Goal: Navigation & Orientation: Find specific page/section

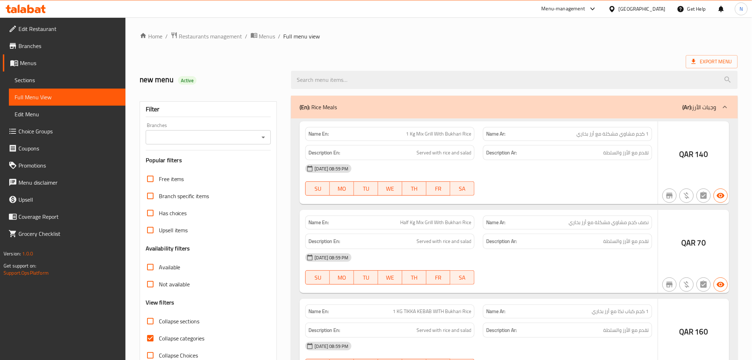
click at [202, 34] on div at bounding box center [376, 180] width 752 height 360
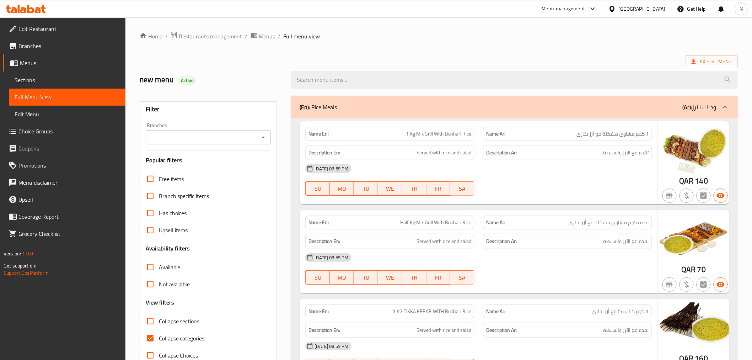
click at [202, 37] on span "Restaurants management" at bounding box center [210, 36] width 63 height 9
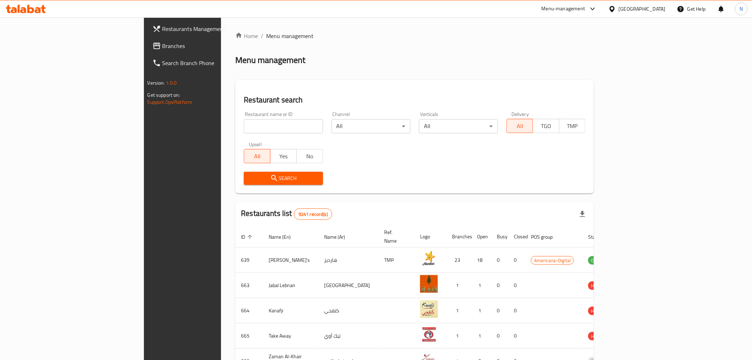
click at [665, 6] on div "[GEOGRAPHIC_DATA]" at bounding box center [642, 9] width 47 height 8
click at [568, 71] on div "[GEOGRAPHIC_DATA]" at bounding box center [589, 73] width 47 height 8
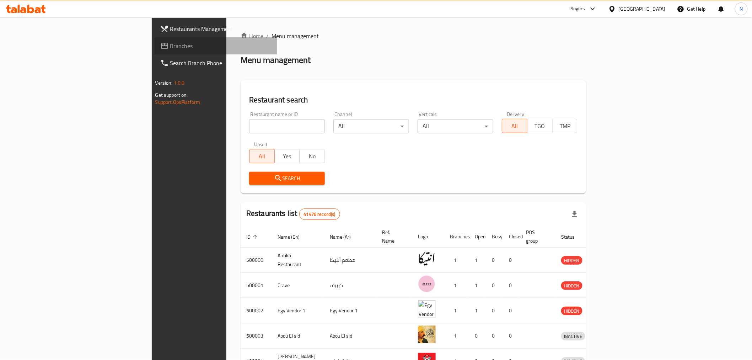
click at [170, 45] on span "Branches" at bounding box center [220, 46] width 101 height 9
